Goal: Task Accomplishment & Management: Use online tool/utility

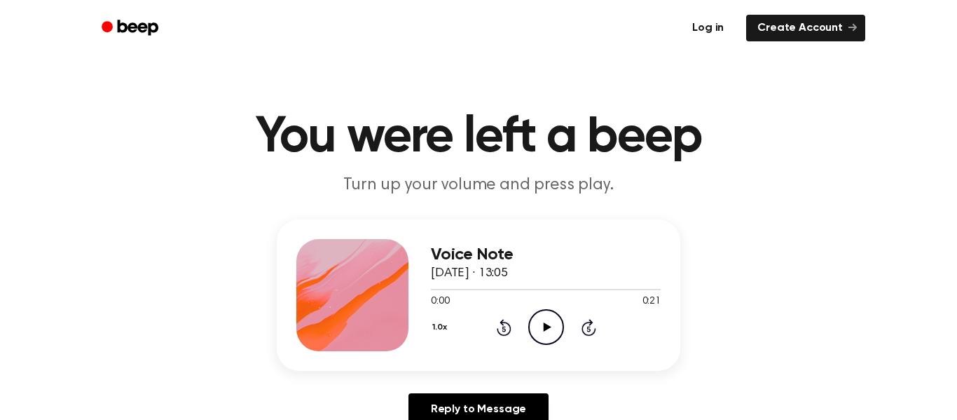
click at [724, 25] on link "Log in" at bounding box center [708, 28] width 60 height 32
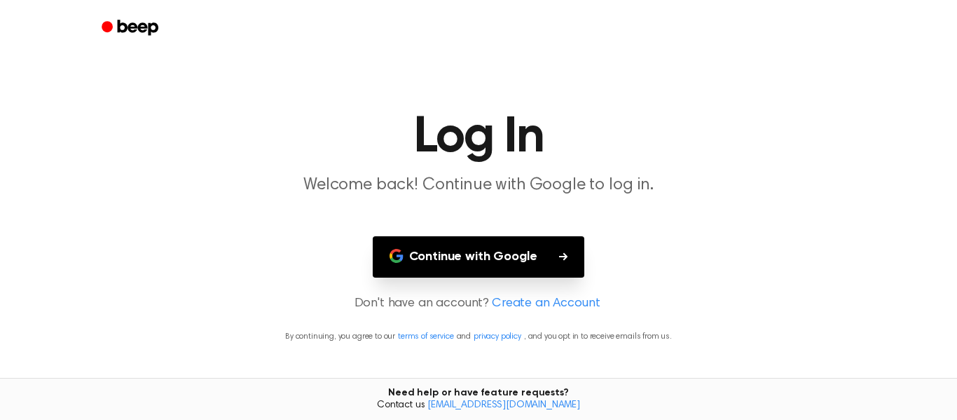
click at [554, 242] on button "Continue with Google" at bounding box center [479, 256] width 212 height 41
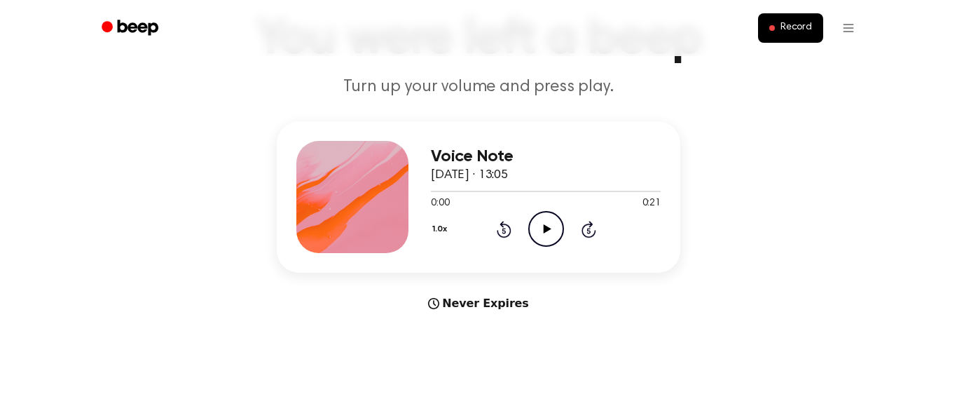
scroll to position [142, 0]
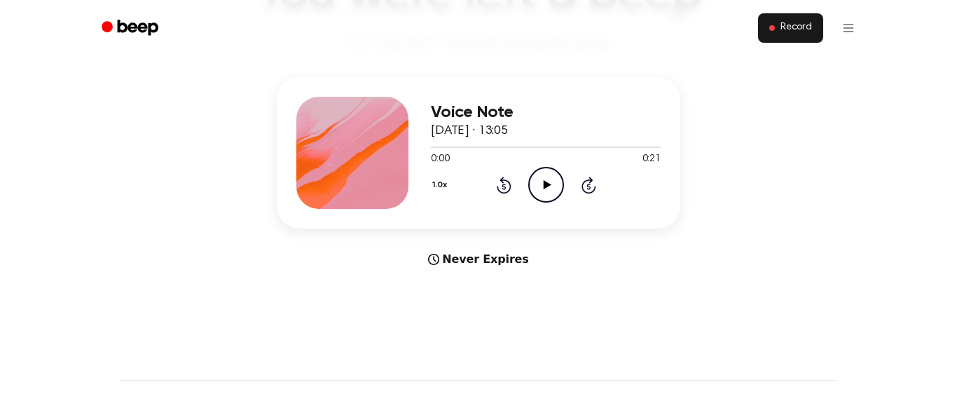
click at [766, 30] on button "Record" at bounding box center [790, 27] width 65 height 29
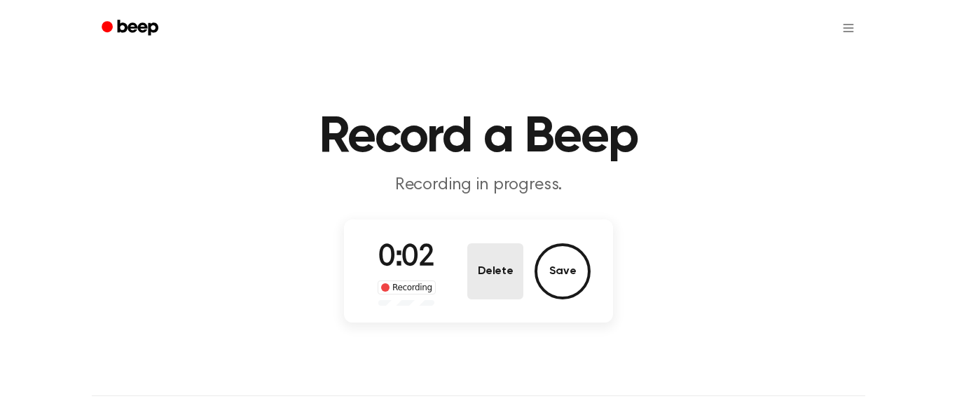
click at [501, 274] on button "Delete" at bounding box center [495, 271] width 56 height 56
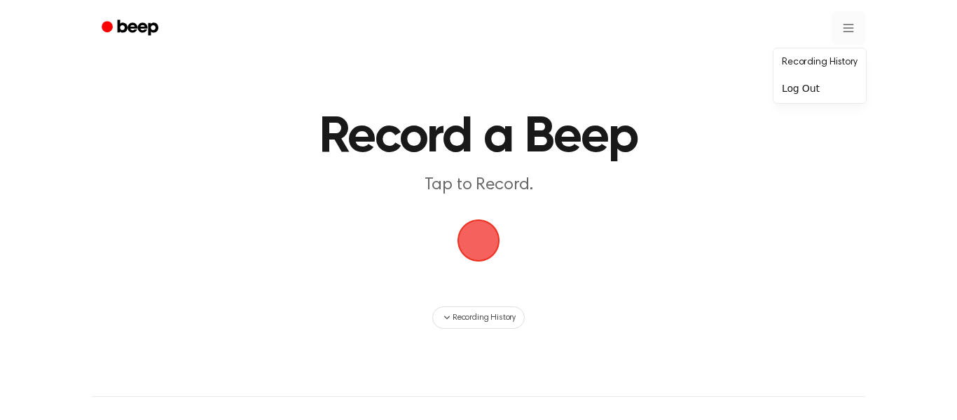
click at [855, 21] on html "Record a Beep Tap to Record. Recording History ⚠️ We are experiencing issues wi…" at bounding box center [478, 331] width 957 height 662
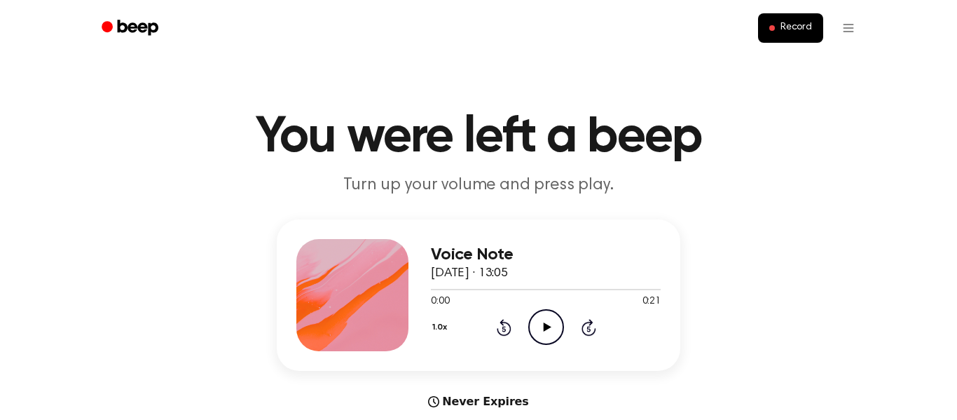
click at [548, 333] on icon "Play Audio" at bounding box center [546, 327] width 36 height 36
click at [539, 322] on icon "Pause Audio" at bounding box center [546, 327] width 36 height 36
click at [502, 331] on icon "Rewind 5 seconds" at bounding box center [503, 327] width 15 height 18
click at [532, 336] on icon "Play Audio" at bounding box center [546, 327] width 36 height 36
click at [540, 322] on icon "Pause Audio" at bounding box center [546, 327] width 36 height 36
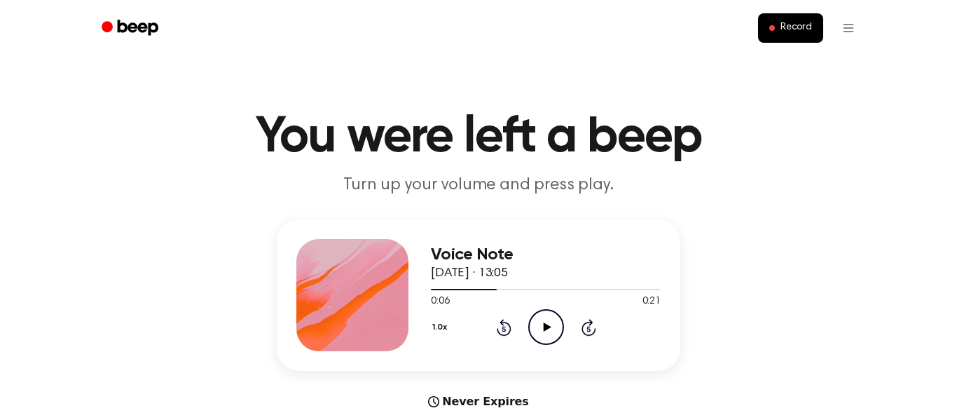
click at [586, 328] on icon "Skip 5 seconds" at bounding box center [588, 327] width 15 height 18
click at [499, 322] on icon at bounding box center [504, 327] width 15 height 17
click at [556, 322] on icon "Play Audio" at bounding box center [546, 327] width 36 height 36
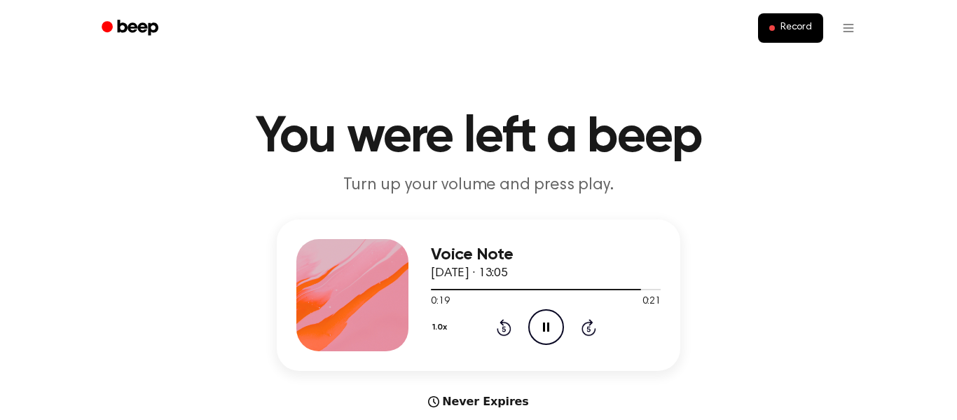
click at [537, 319] on icon "Pause Audio" at bounding box center [546, 327] width 36 height 36
click at [509, 325] on icon at bounding box center [504, 327] width 15 height 17
click at [537, 322] on icon "Play Audio" at bounding box center [546, 327] width 36 height 36
click at [537, 322] on icon "Pause Audio" at bounding box center [546, 327] width 36 height 36
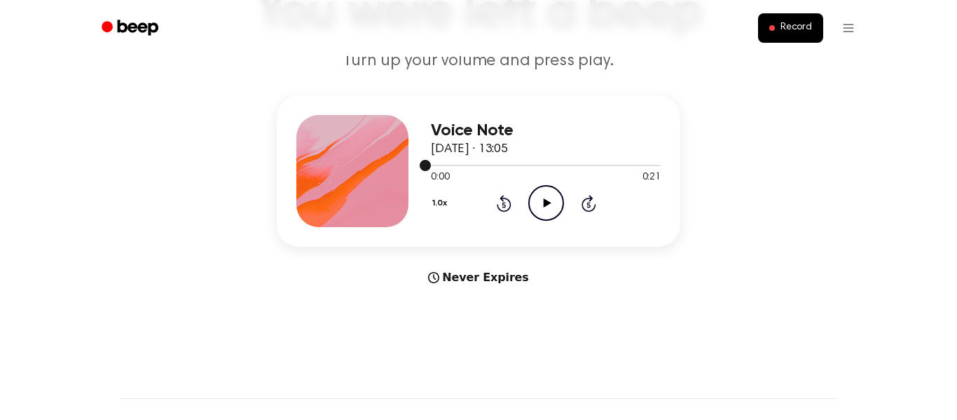
scroll to position [126, 0]
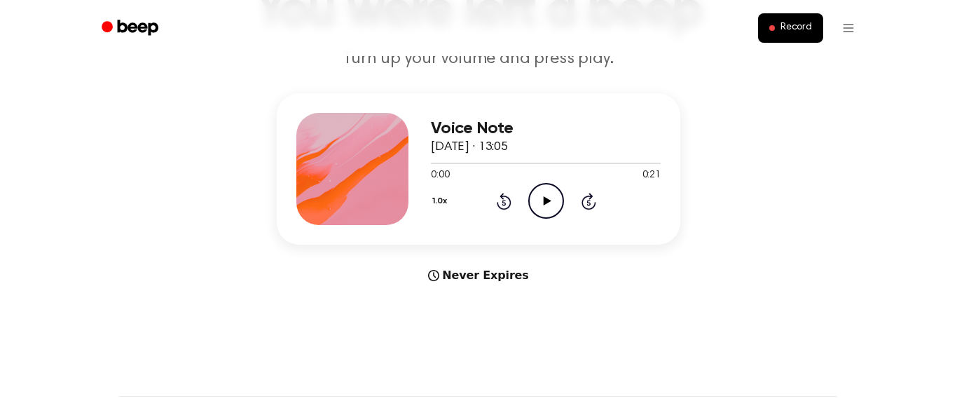
click at [509, 275] on div "Never Expires" at bounding box center [479, 275] width 404 height 17
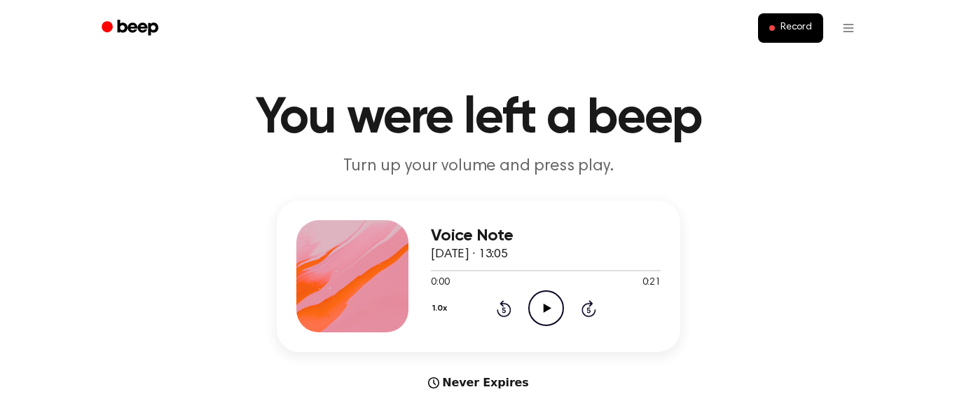
scroll to position [0, 0]
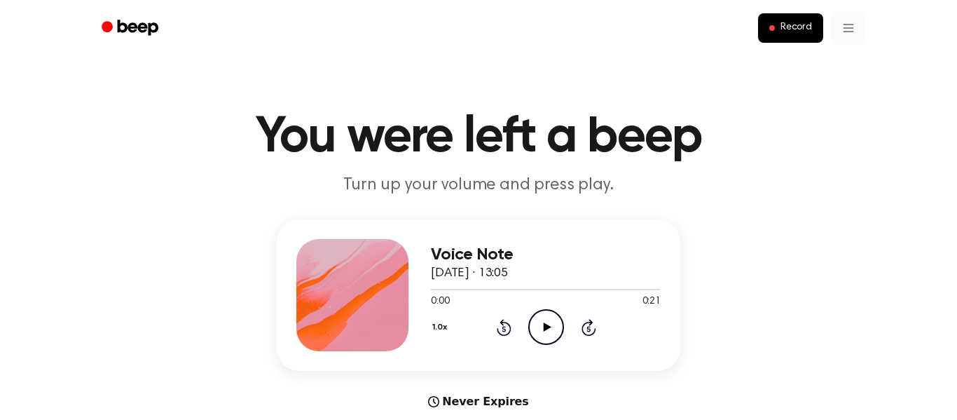
click at [804, 61] on link "Recording History" at bounding box center [819, 62] width 87 height 23
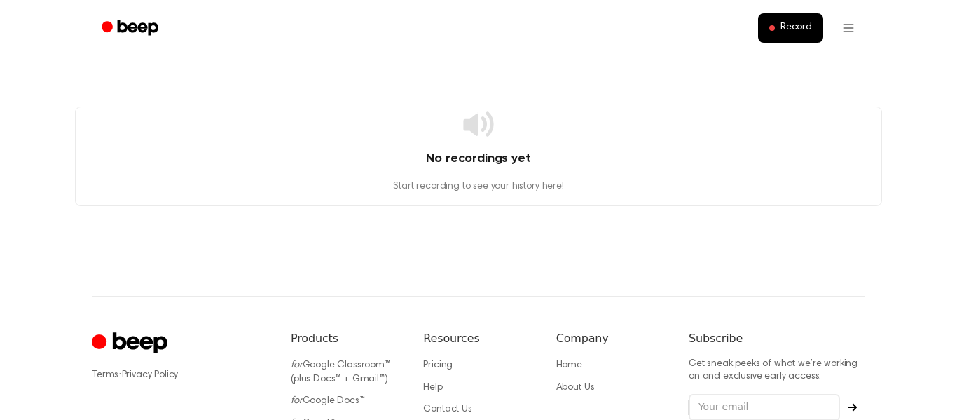
scroll to position [6, 0]
click at [792, 19] on button "Record" at bounding box center [790, 27] width 65 height 29
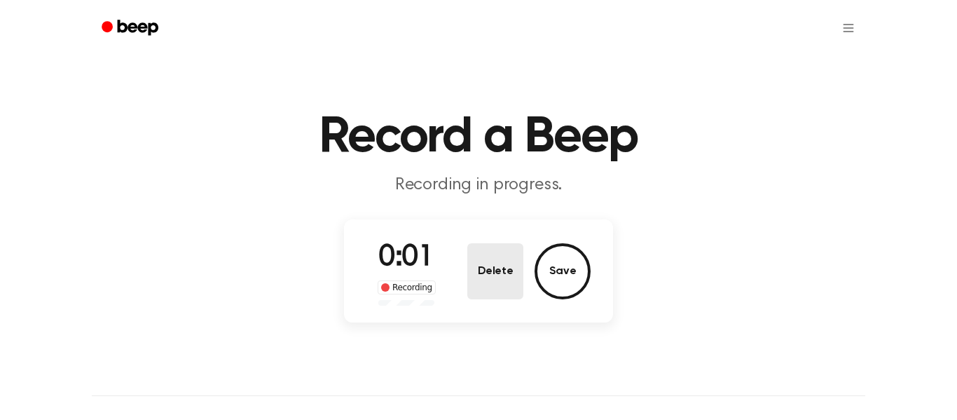
click at [490, 286] on button "Delete" at bounding box center [495, 271] width 56 height 56
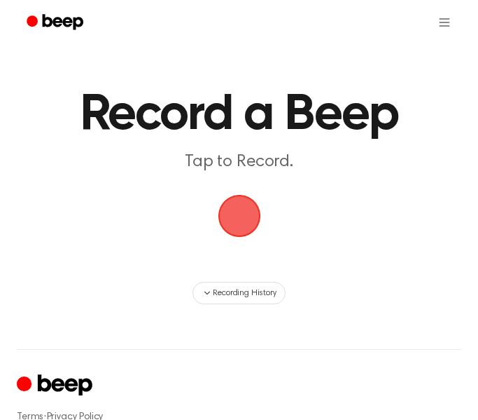
click at [254, 216] on span "button" at bounding box center [239, 216] width 52 height 52
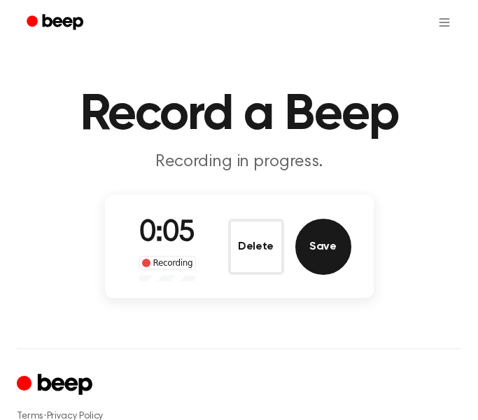
click at [329, 243] on button "Save" at bounding box center [324, 247] width 56 height 56
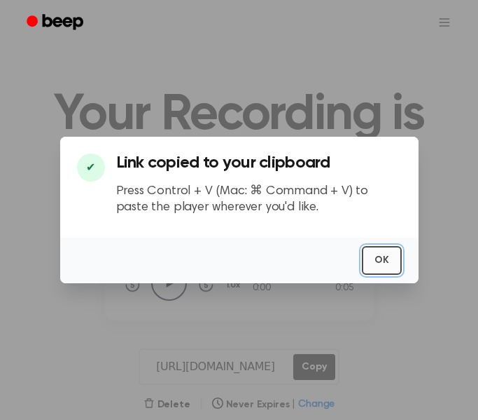
click at [389, 261] on button "OK" at bounding box center [382, 260] width 40 height 29
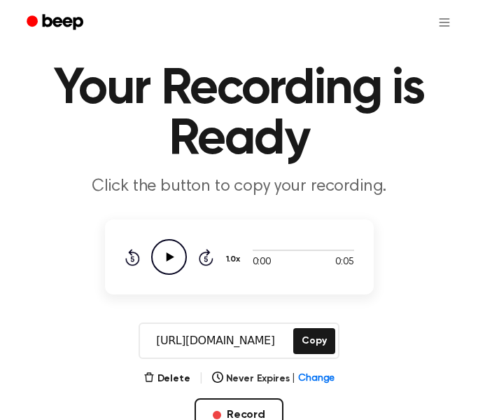
scroll to position [28, 0]
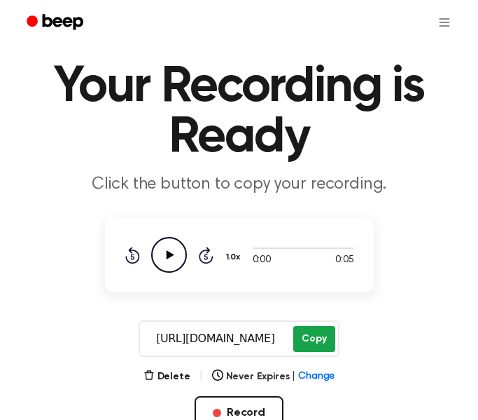
click at [309, 341] on button "Copy" at bounding box center [314, 339] width 41 height 26
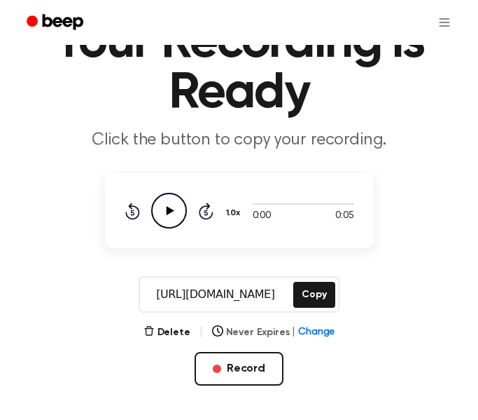
scroll to position [74, 0]
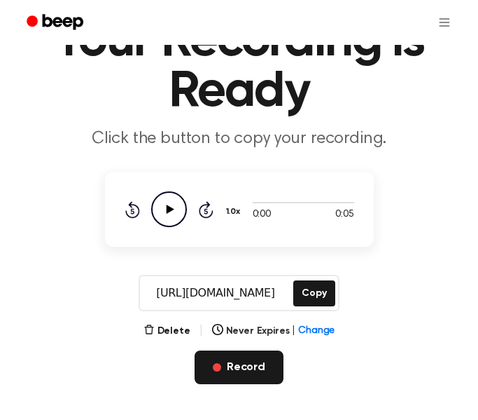
click at [251, 363] on button "Record" at bounding box center [239, 367] width 89 height 34
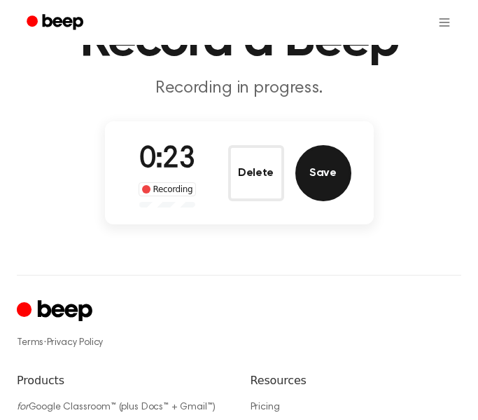
click at [299, 175] on button "Save" at bounding box center [324, 173] width 56 height 56
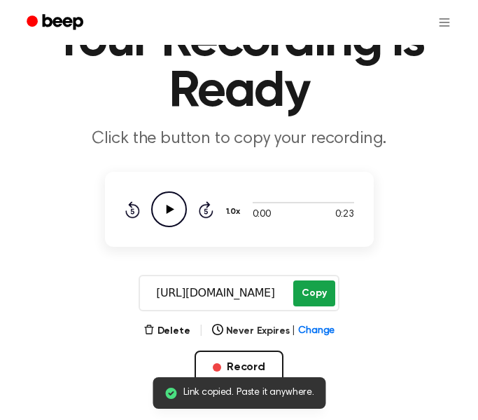
click at [312, 292] on button "Copy" at bounding box center [314, 293] width 41 height 26
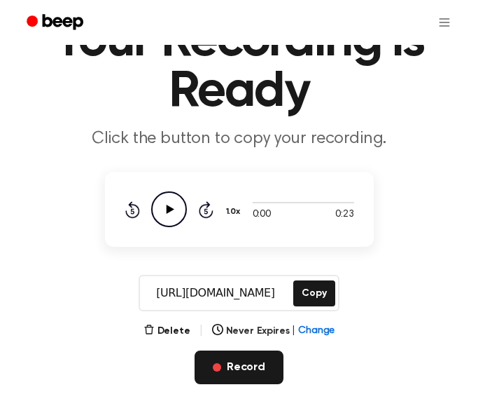
click at [239, 367] on button "Record" at bounding box center [239, 367] width 89 height 34
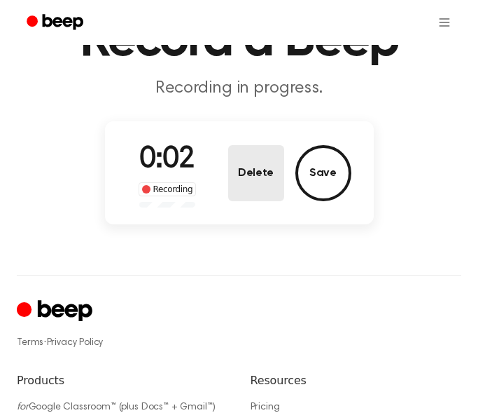
click at [252, 167] on button "Delete" at bounding box center [256, 173] width 56 height 56
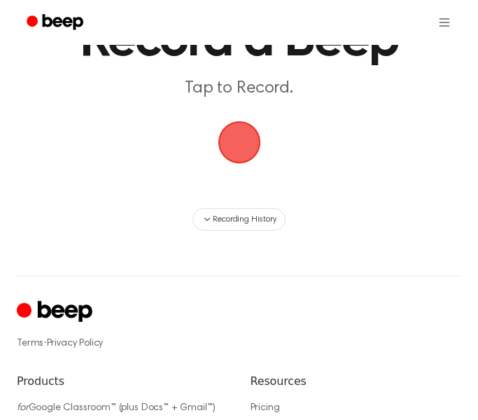
click at [238, 144] on span "button" at bounding box center [240, 142] width 56 height 56
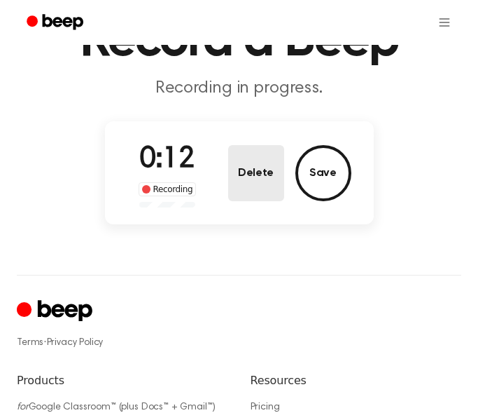
click at [256, 174] on button "Delete" at bounding box center [256, 173] width 56 height 56
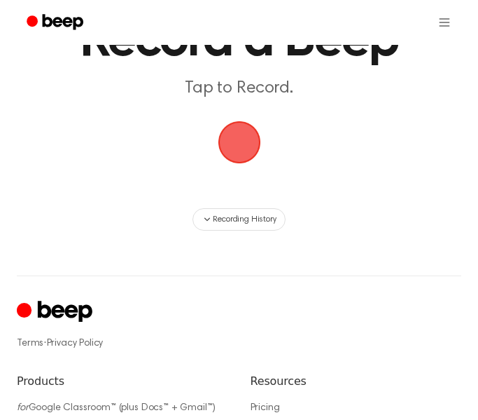
click at [249, 139] on span "button" at bounding box center [239, 142] width 65 height 65
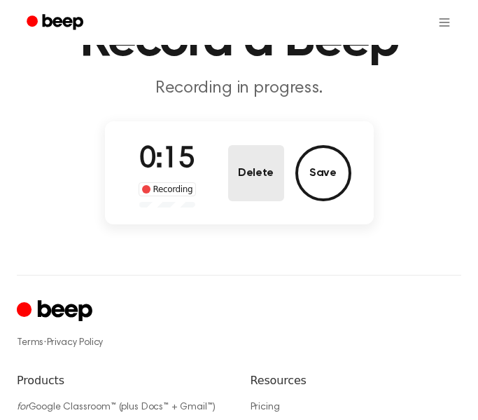
click at [248, 174] on button "Delete" at bounding box center [256, 173] width 56 height 56
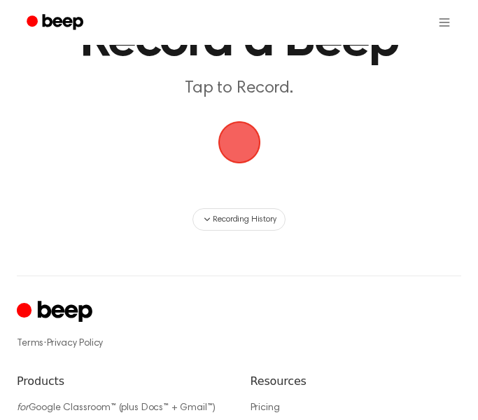
click at [237, 148] on span "button" at bounding box center [239, 142] width 54 height 54
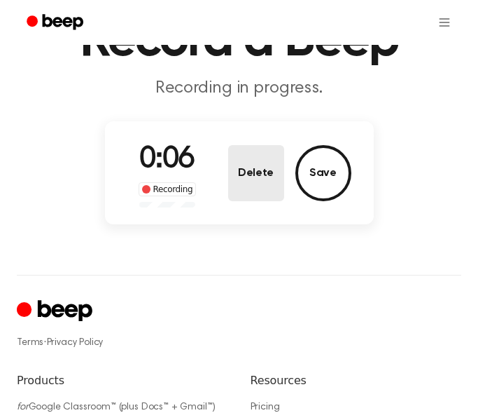
click at [228, 159] on button "Delete" at bounding box center [256, 173] width 56 height 56
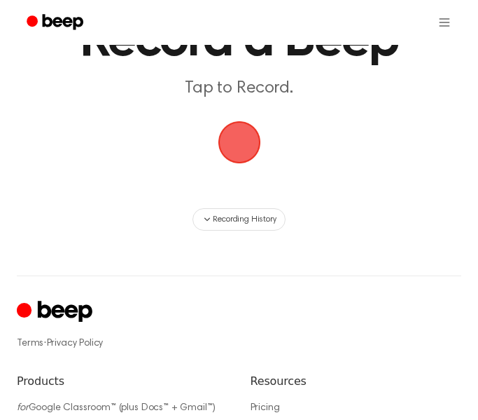
click at [240, 155] on span "button" at bounding box center [239, 142] width 52 height 52
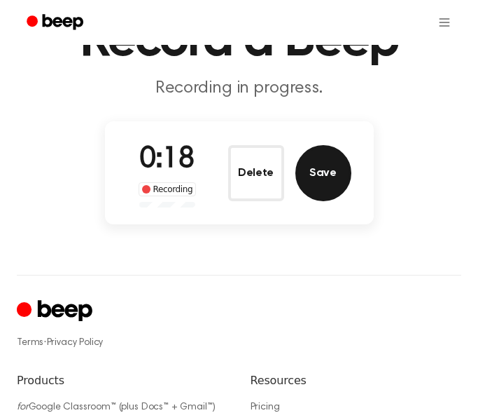
click at [315, 176] on button "Save" at bounding box center [324, 173] width 56 height 56
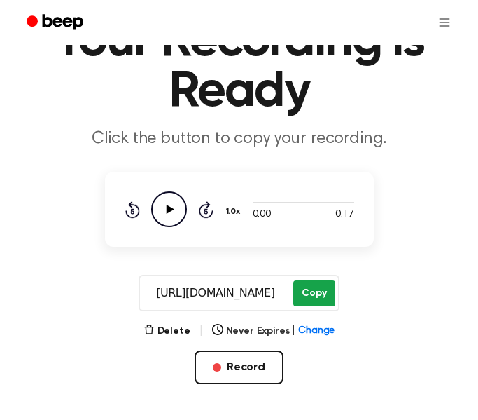
click at [309, 295] on button "Copy" at bounding box center [314, 293] width 41 height 26
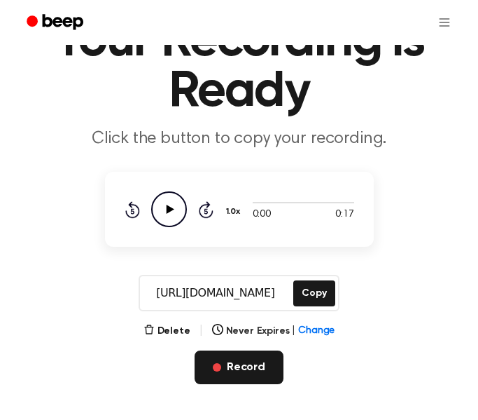
click at [250, 359] on button "Record" at bounding box center [239, 367] width 89 height 34
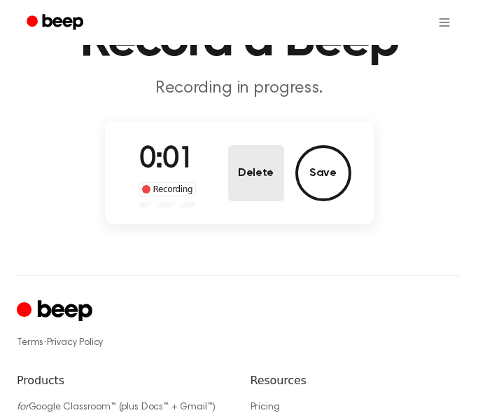
click at [256, 191] on button "Delete" at bounding box center [256, 173] width 56 height 56
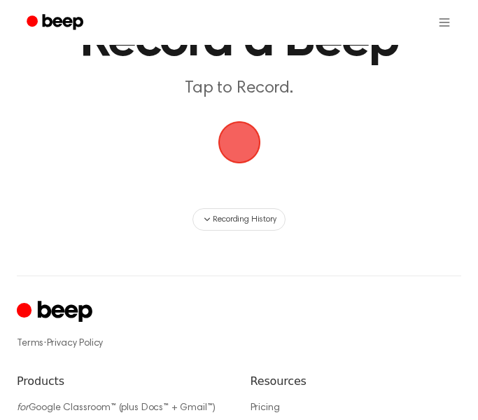
click at [235, 142] on span "button" at bounding box center [239, 142] width 60 height 60
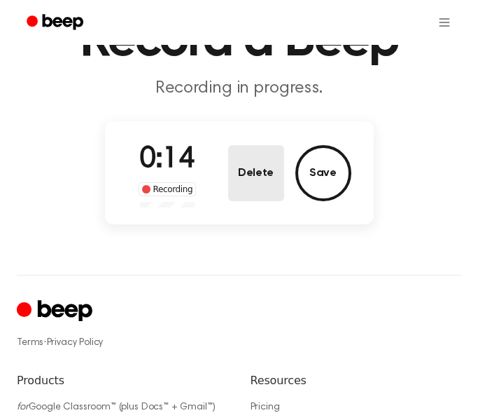
click at [263, 173] on button "Delete" at bounding box center [256, 173] width 56 height 56
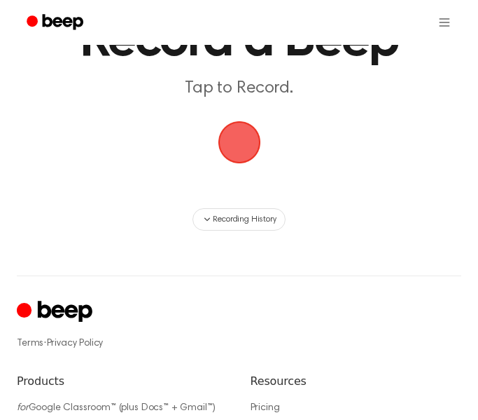
click at [248, 142] on span "button" at bounding box center [239, 141] width 71 height 71
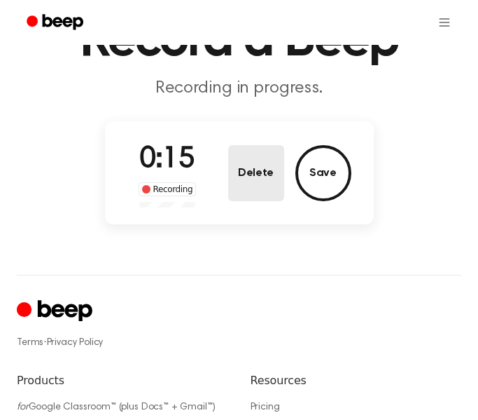
click at [259, 156] on button "Delete" at bounding box center [256, 173] width 56 height 56
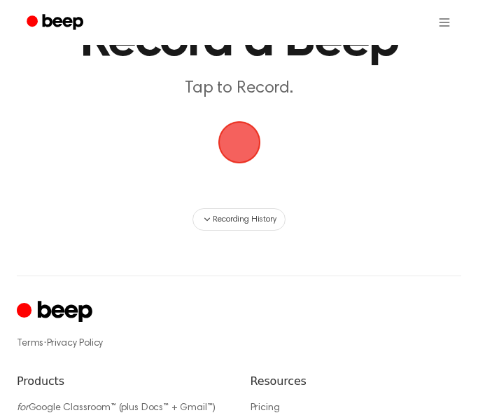
click at [250, 154] on span "button" at bounding box center [239, 142] width 71 height 71
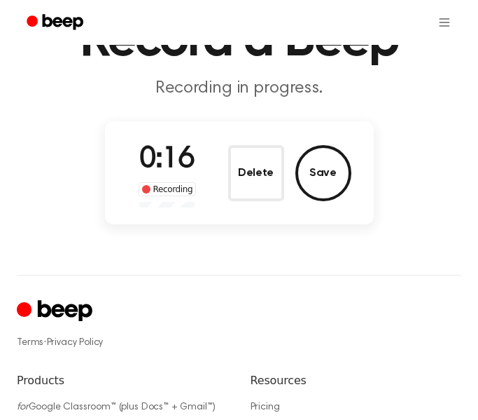
click at [250, 154] on button "Delete" at bounding box center [256, 173] width 56 height 56
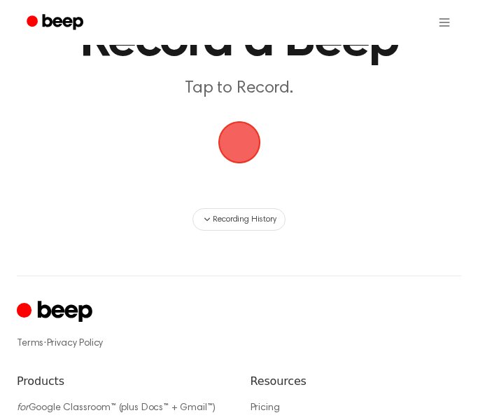
click at [241, 142] on span "button" at bounding box center [239, 142] width 78 height 78
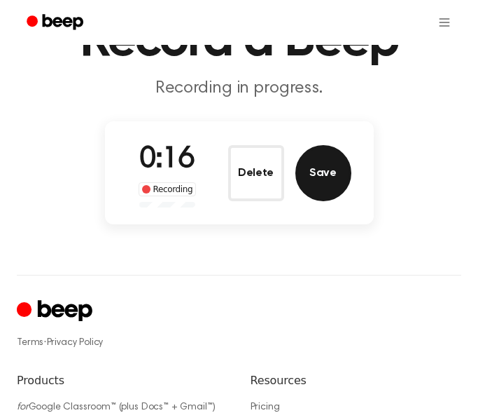
click at [315, 167] on button "Save" at bounding box center [324, 173] width 56 height 56
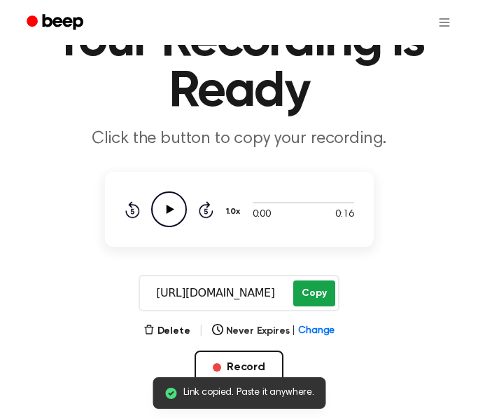
click at [303, 291] on button "Copy" at bounding box center [314, 293] width 41 height 26
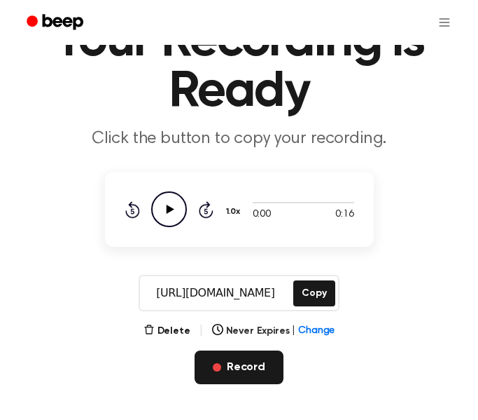
click at [231, 371] on button "Record" at bounding box center [239, 367] width 89 height 34
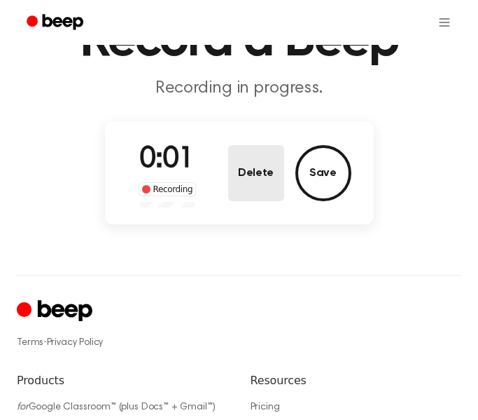
click at [253, 184] on button "Delete" at bounding box center [256, 173] width 56 height 56
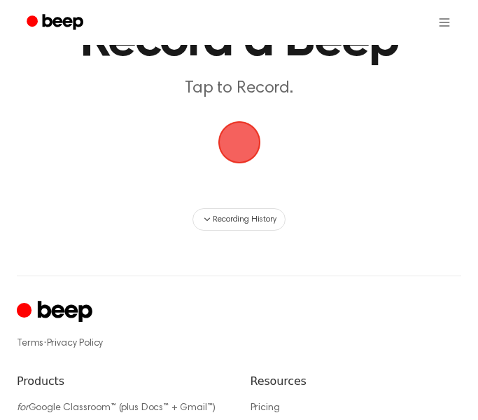
click at [237, 156] on span "button" at bounding box center [239, 142] width 78 height 78
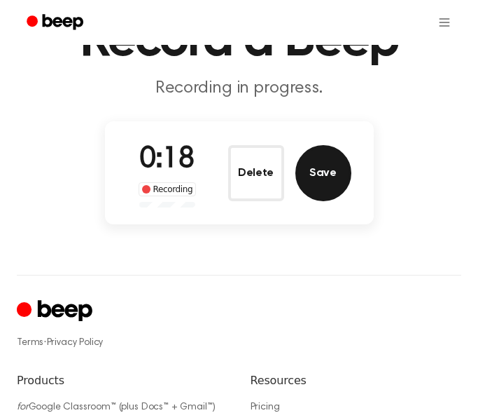
click at [321, 170] on button "Save" at bounding box center [324, 173] width 56 height 56
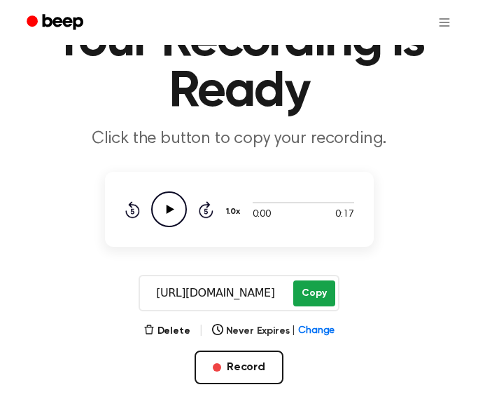
click at [307, 294] on button "Copy" at bounding box center [314, 293] width 41 height 26
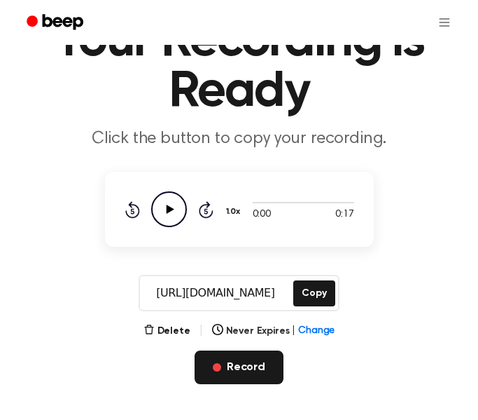
click at [259, 369] on button "Record" at bounding box center [239, 367] width 89 height 34
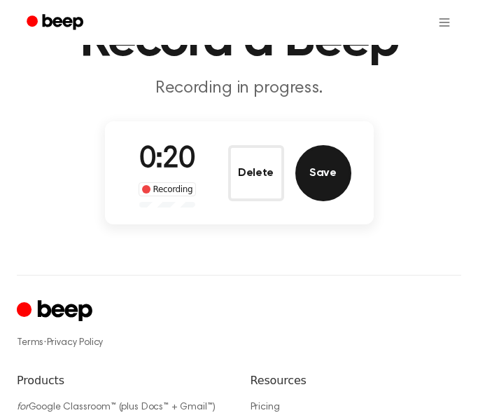
click at [312, 160] on button "Save" at bounding box center [324, 173] width 56 height 56
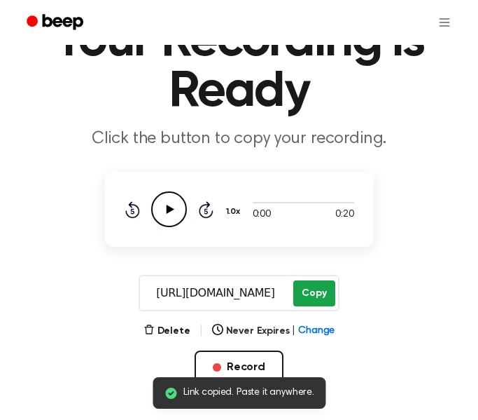
click at [310, 291] on button "Copy" at bounding box center [314, 293] width 41 height 26
